Goal: Transaction & Acquisition: Purchase product/service

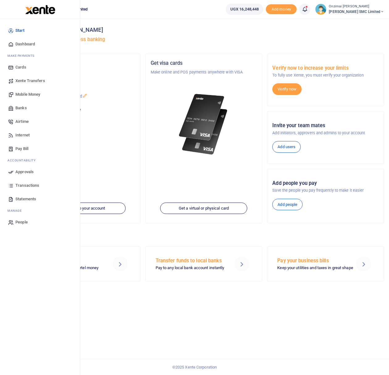
click at [29, 95] on span "Mobile Money" at bounding box center [27, 94] width 25 height 6
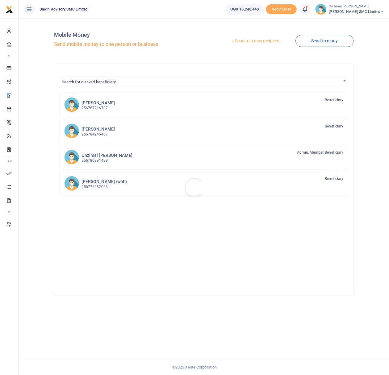
click at [259, 41] on div at bounding box center [194, 187] width 389 height 375
click at [237, 40] on link "Send to a new recipient" at bounding box center [255, 40] width 80 height 11
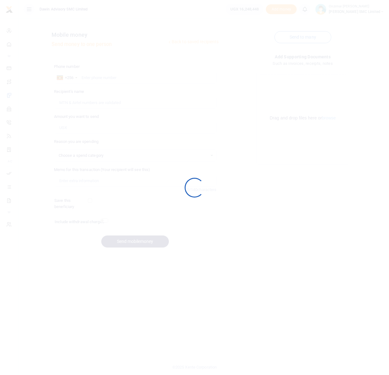
select select
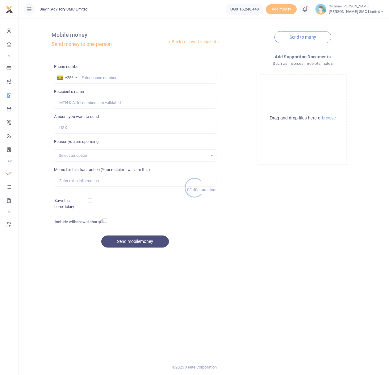
click at [91, 79] on div at bounding box center [194, 187] width 389 height 375
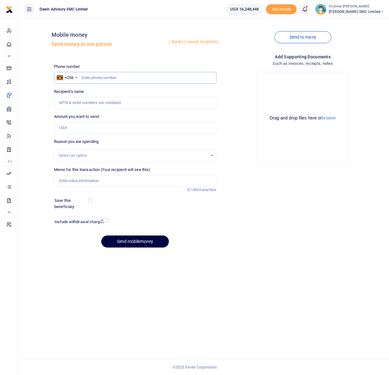
click at [85, 77] on input "text" at bounding box center [135, 78] width 163 height 12
type input "0703148302"
click at [80, 126] on input "Amount you want to send" at bounding box center [135, 128] width 163 height 12
type input "1,500,000"
click at [69, 150] on div "Select an option" at bounding box center [135, 155] width 163 height 12
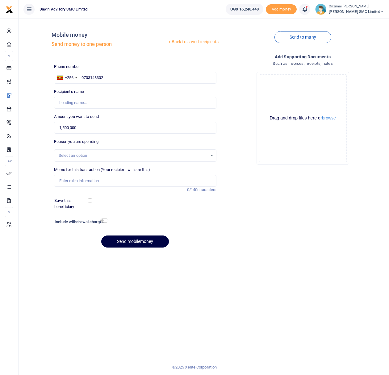
click at [70, 154] on div "Select an option" at bounding box center [133, 155] width 149 height 6
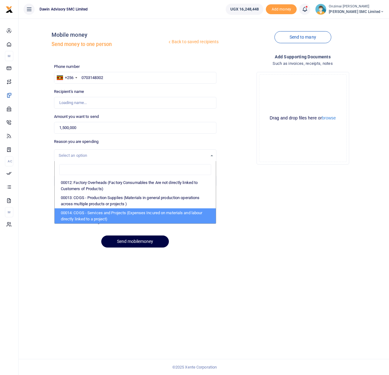
click at [102, 215] on li "00014: COGS - Services and Projects (Expenses Incured on materials and labour d…" at bounding box center [135, 215] width 161 height 15
select select "5381"
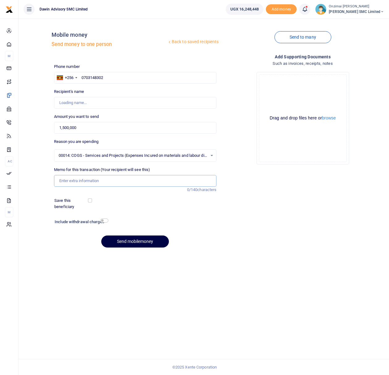
click at [76, 186] on input "Memo for this transaction (Your recipient will see this)" at bounding box center [135, 181] width 163 height 12
type input "Being Payment ofr [PERSON_NAME] Works"
type input "[PERSON_NAME]"
type input "Being Payment ofr [PERSON_NAME] Works"
click at [90, 200] on input "checkbox" at bounding box center [90, 200] width 4 height 4
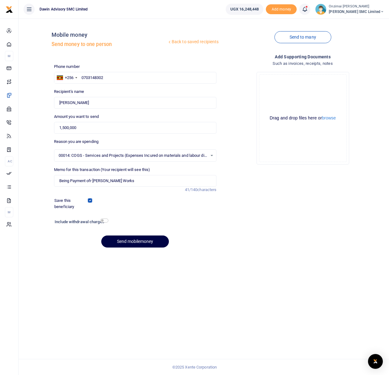
click at [90, 200] on input "checkbox" at bounding box center [90, 200] width 4 height 4
checkbox input "true"
click at [107, 220] on input "checkbox" at bounding box center [104, 220] width 8 height 4
checkbox input "true"
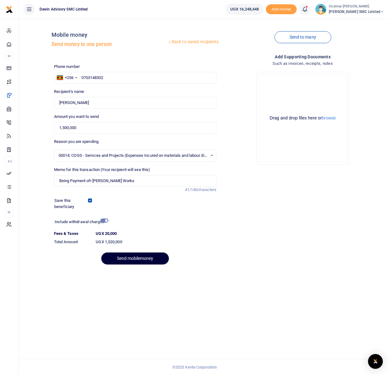
click at [145, 257] on button "Send mobilemoney" at bounding box center [135, 258] width 68 height 12
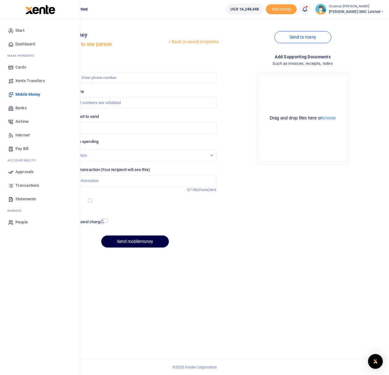
click at [26, 171] on span "Approvals" at bounding box center [24, 172] width 18 height 6
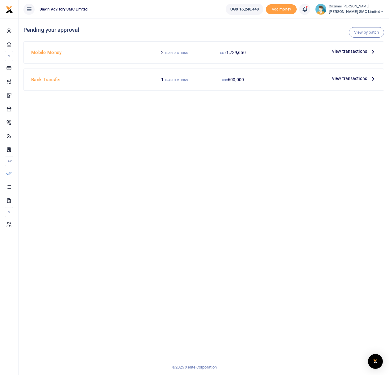
click at [340, 52] on span "View transactions" at bounding box center [348, 51] width 35 height 7
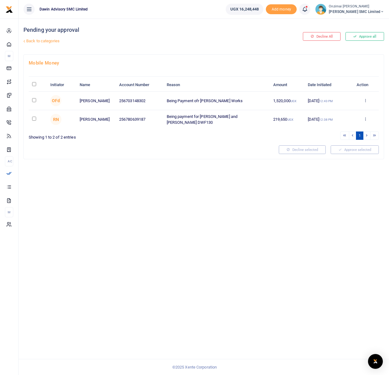
click at [35, 101] on input "checkbox" at bounding box center [34, 100] width 4 height 4
checkbox input "true"
click at [336, 149] on button "Approve selected (1)" at bounding box center [352, 149] width 52 height 9
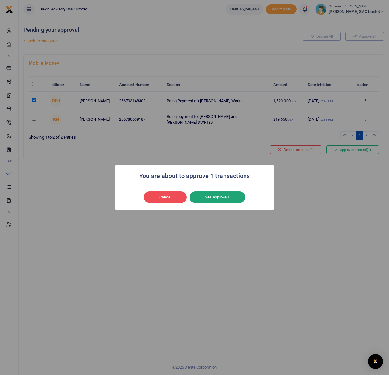
click at [220, 200] on button "Yes approve 1" at bounding box center [217, 197] width 56 height 12
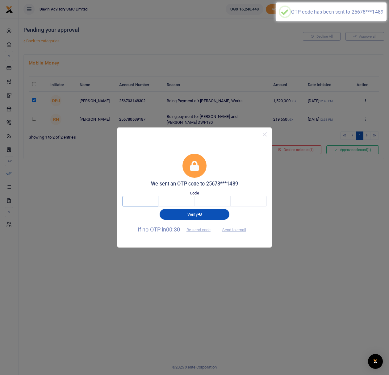
click at [150, 199] on input "text" at bounding box center [140, 201] width 36 height 10
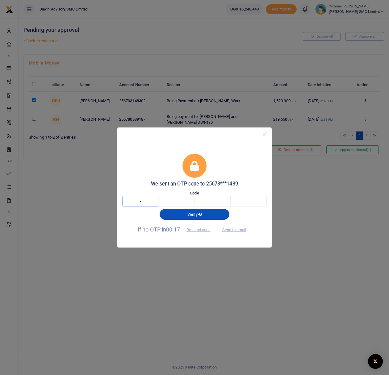
type input "1"
type input "0"
type input "1"
type input "8"
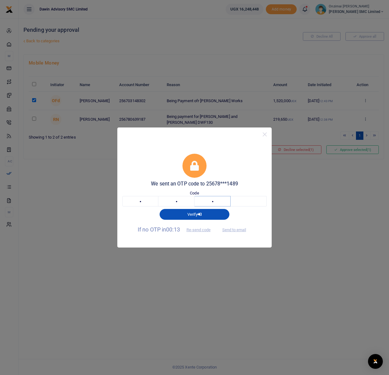
type input "1"
type input "0"
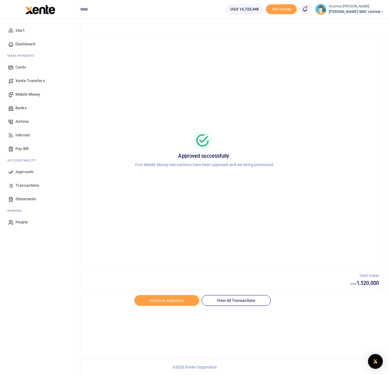
click at [27, 185] on span "Transactions" at bounding box center [27, 185] width 24 height 6
click at [28, 186] on span "Transactions" at bounding box center [27, 185] width 24 height 6
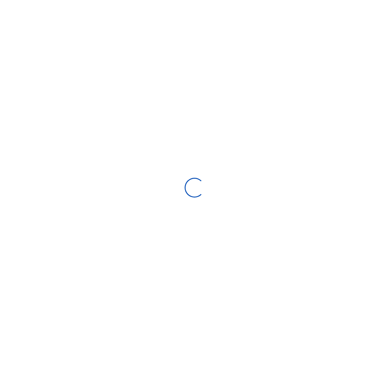
select select
type input "[DATE] - [DATE]"
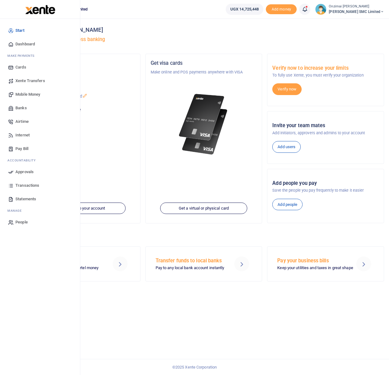
click at [26, 184] on span "Transactions" at bounding box center [27, 185] width 24 height 6
